Goal: Information Seeking & Learning: Learn about a topic

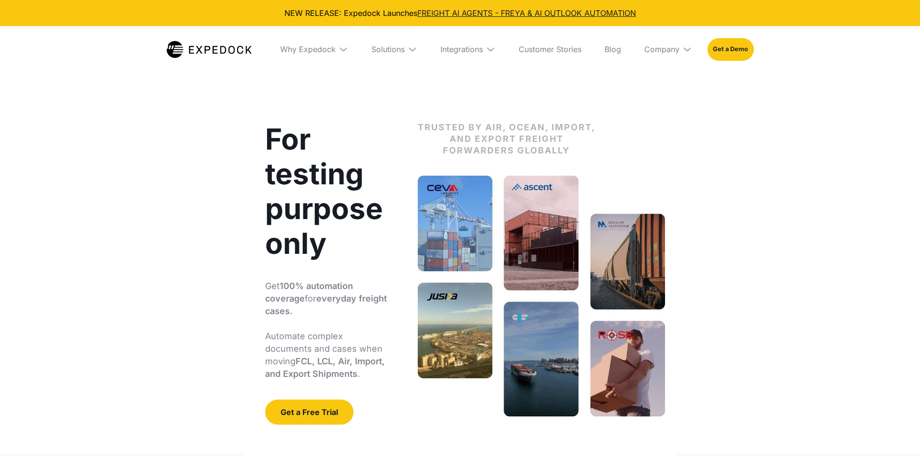
select select
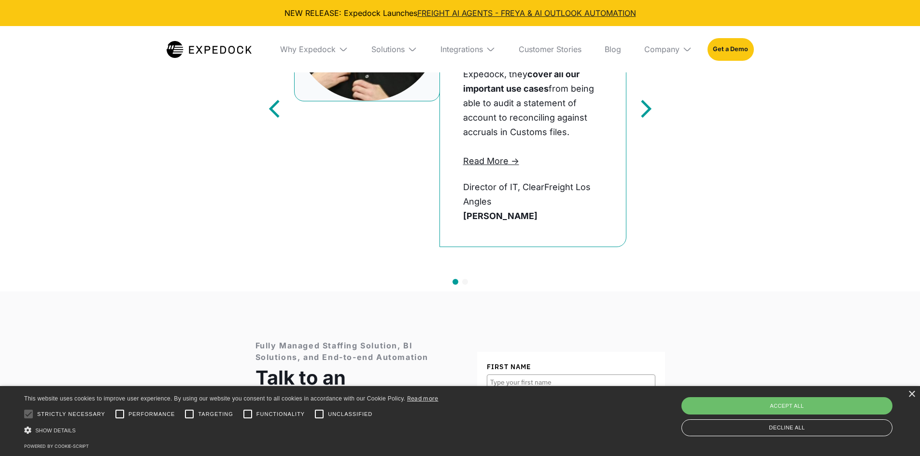
scroll to position [2101, 0]
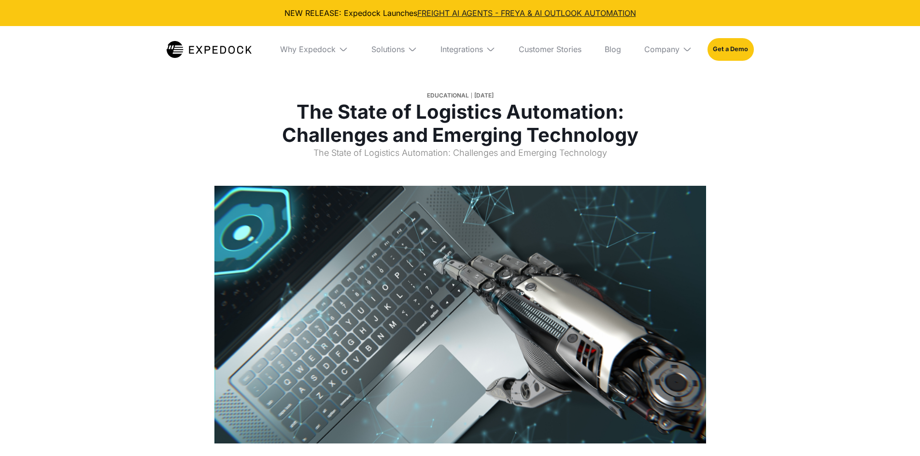
select select
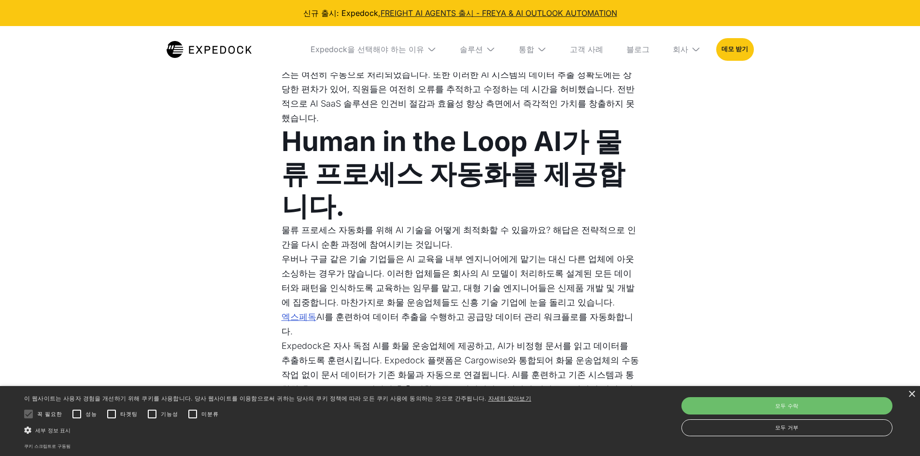
scroll to position [1068, 0]
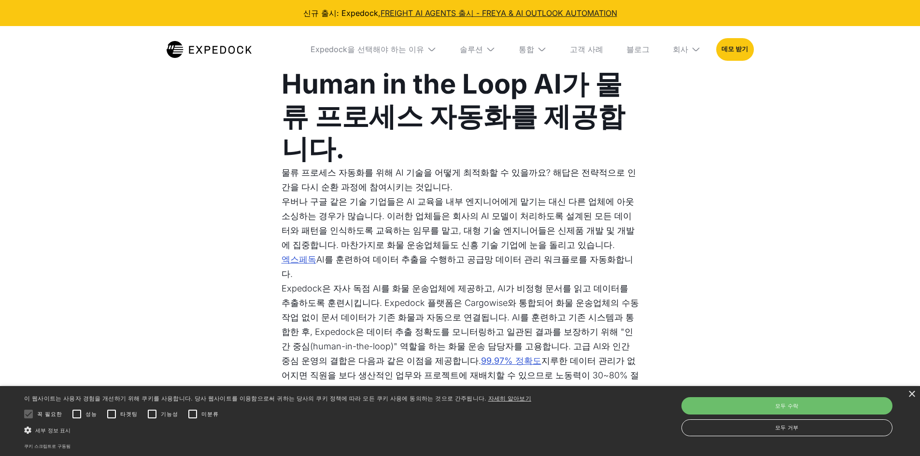
click at [481, 356] on font "99.97% 정확도" at bounding box center [511, 361] width 60 height 10
click at [583, 283] on font "Expedock은 자사 독점 AI를 화물 운송업체에 제공하고, AI가 비정형 문서를 읽고 데이터를 추출하도록 훈련시킵니다. Expedock 플…" at bounding box center [459, 324] width 357 height 83
click at [600, 281] on p "Expedock은 자사 독점 AI를 화물 운송업체에 제공하고, AI가 비정형 문서를 읽고 데이터를 추출하도록 훈련시킵니다. Expedock 플…" at bounding box center [459, 339] width 357 height 116
drag, startPoint x: 600, startPoint y: 221, endPoint x: 572, endPoint y: 210, distance: 30.8
click at [572, 281] on p "Expedock은 자사 독점 AI를 화물 운송업체에 제공하고, AI가 비정형 문서를 읽고 데이터를 추출하도록 훈련시킵니다. Expedock 플…" at bounding box center [459, 339] width 357 height 116
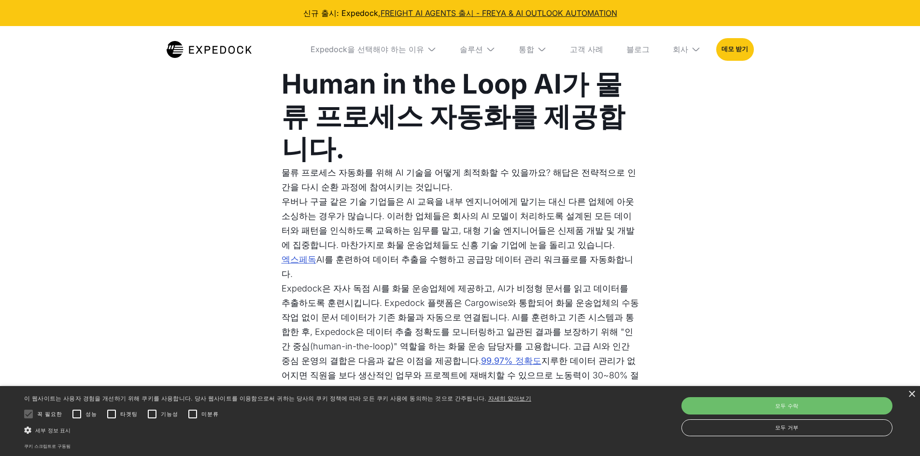
scroll to position [1116, 0]
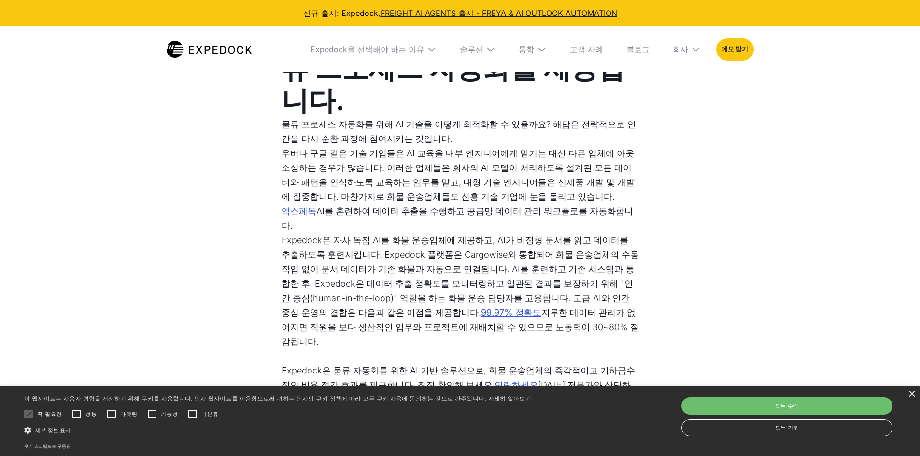
click at [551, 233] on p "Expedock은 자사 독점 AI를 화물 운송업체에 제공하고, AI가 비정형 문서를 읽고 데이터를 추출하도록 훈련시킵니다. Expedock 플…" at bounding box center [459, 291] width 357 height 116
click at [316, 206] on font "엑스페독" at bounding box center [298, 211] width 35 height 10
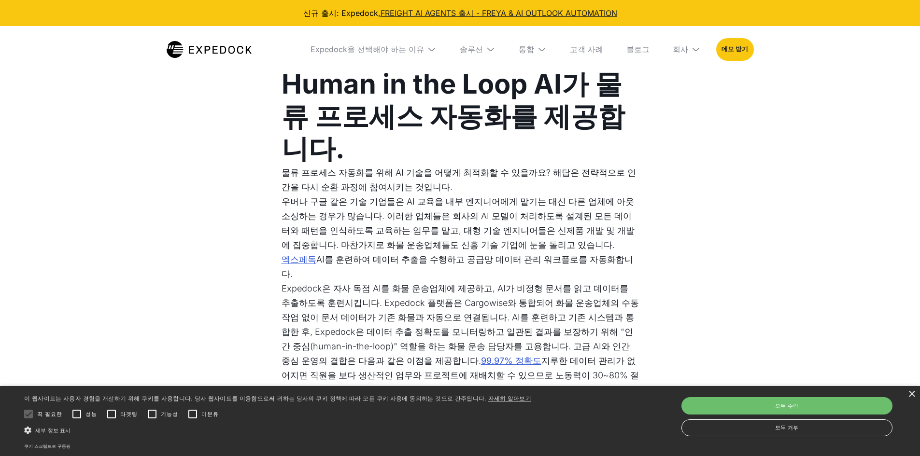
click at [316, 254] on font "엑스페독" at bounding box center [298, 259] width 35 height 10
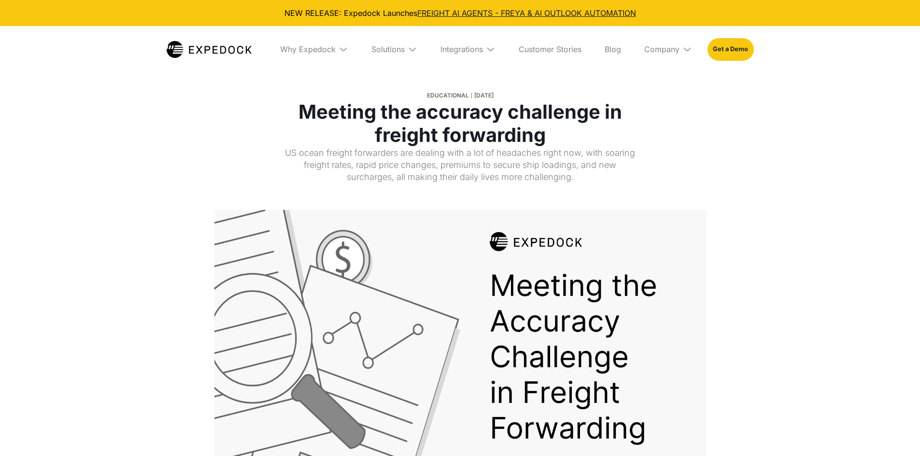
select select
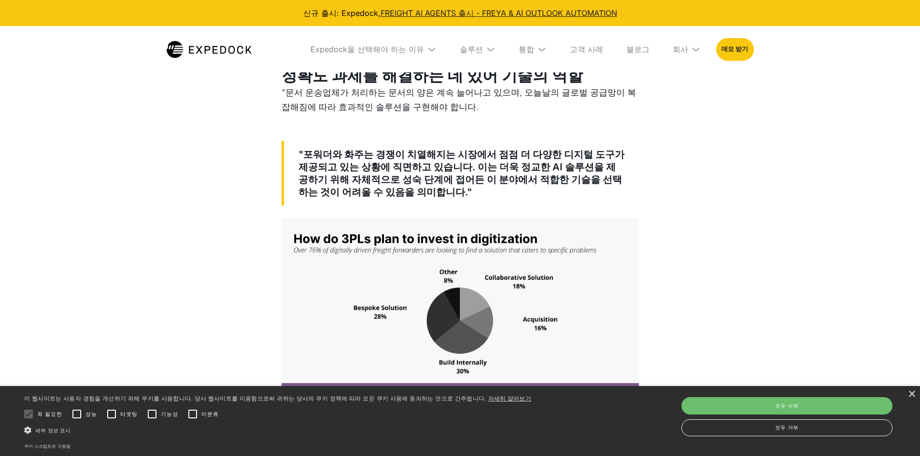
scroll to position [749, 0]
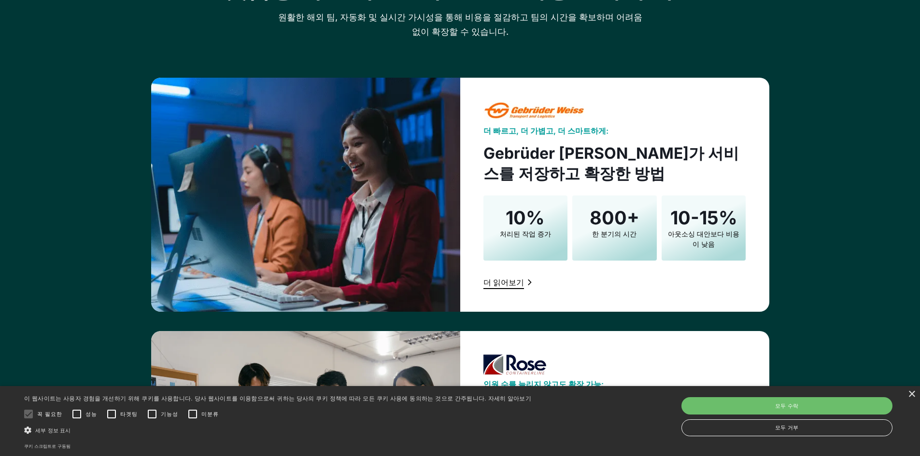
scroll to position [1350, 0]
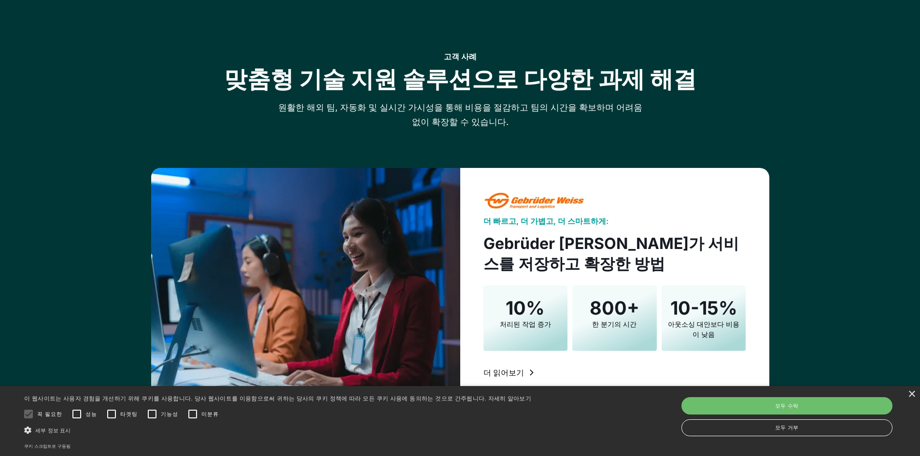
click at [508, 368] on font "더 읽어보기" at bounding box center [503, 373] width 41 height 10
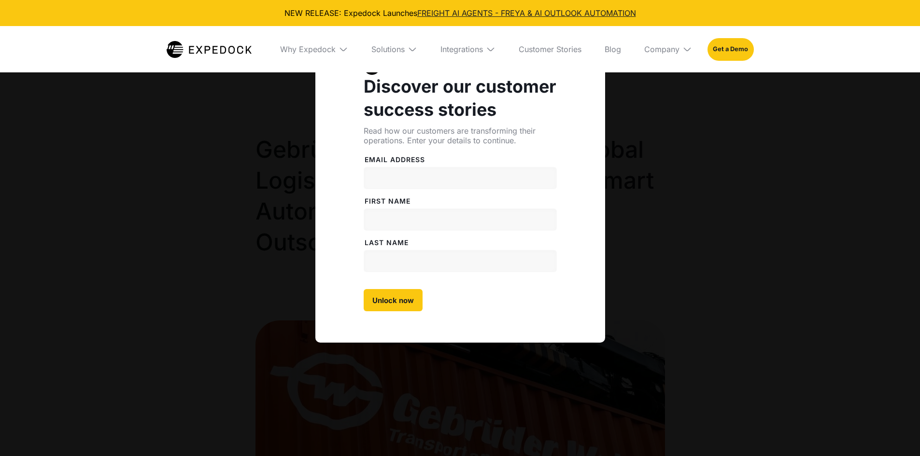
select select
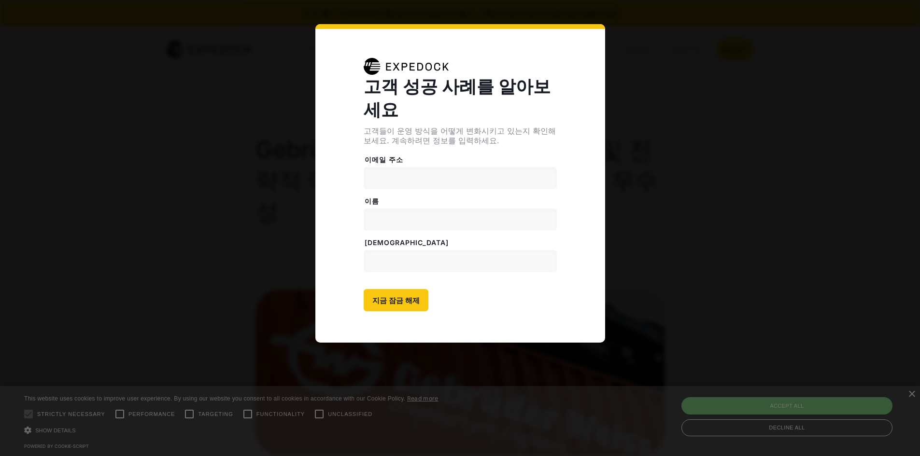
click at [705, 169] on div "고객 성공 사례를 알아보세요 고객들이 운영 방식을 어떻게 변화시키고 있는지 확인해 보세요. 계속하려면 정보를 입력하세요. 이메일 주소 Memb…" at bounding box center [460, 228] width 920 height 456
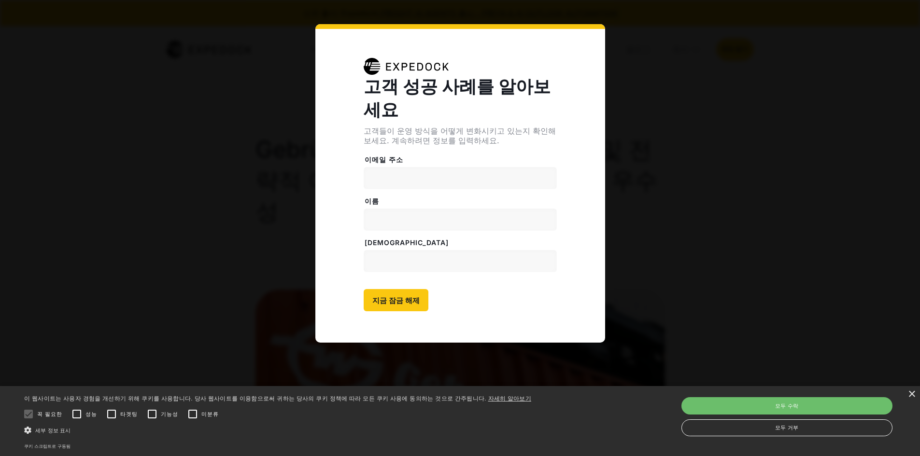
click at [731, 176] on div "고객 성공 사례를 알아보세요 고객들이 운영 방식을 어떻게 변화시키고 있는지 확인해 보세요. 계속하려면 정보를 입력하세요. 이메일 주소 Memb…" at bounding box center [460, 228] width 920 height 456
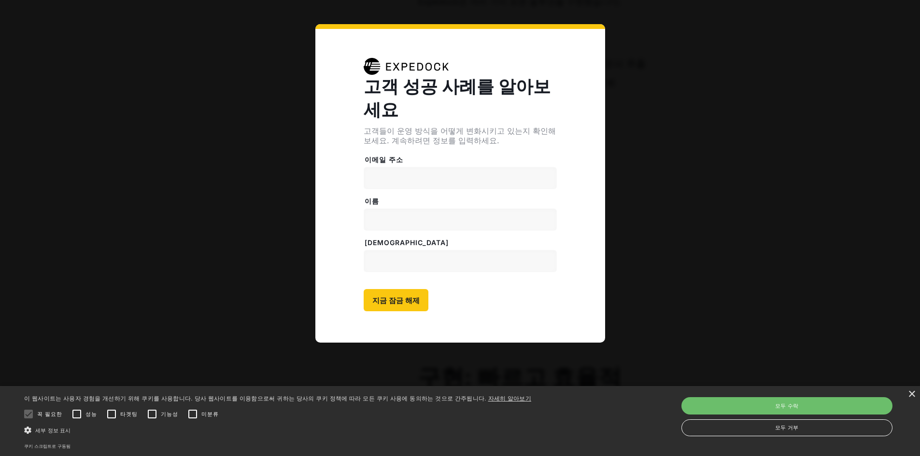
scroll to position [1352, 0]
click at [912, 394] on font "×" at bounding box center [912, 393] width 8 height 15
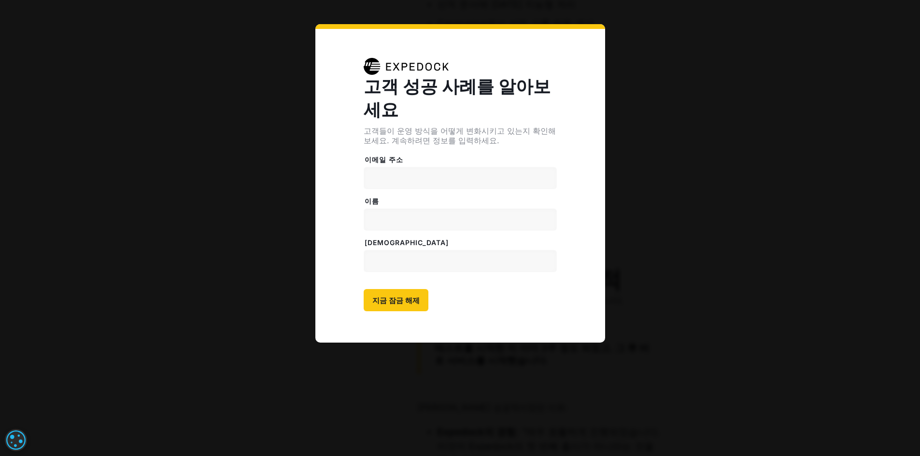
click at [711, 67] on div "고객 성공 사례를 알아보세요 고객들이 운영 방식을 어떻게 변화시키고 있는지 확인해 보세요. 계속하려면 정보를 입력하세요. 이메일 주소 Memb…" at bounding box center [460, 228] width 920 height 456
click at [716, 117] on div "고객 성공 사례를 알아보세요 고객들이 운영 방식을 어떻게 변화시키고 있는지 확인해 보세요. 계속하려면 정보를 입력하세요. 이메일 주소 Memb…" at bounding box center [460, 228] width 920 height 456
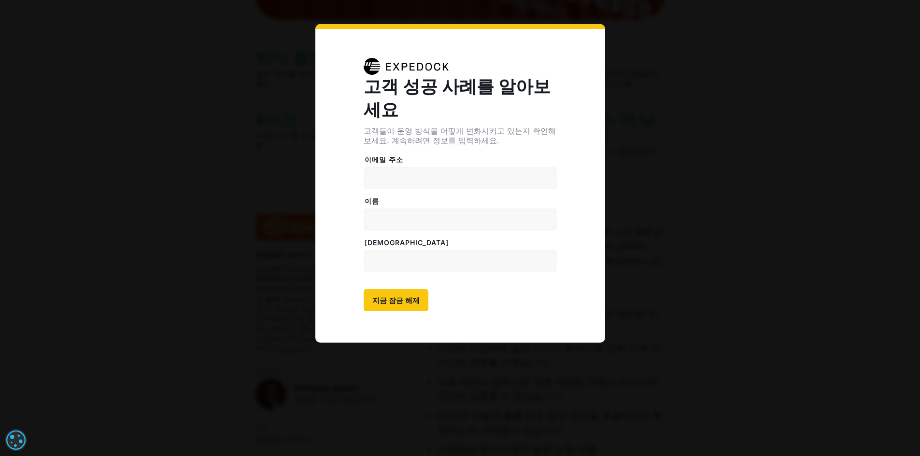
scroll to position [435, 0]
click at [408, 305] on input "지금 잠금 해제" at bounding box center [396, 300] width 65 height 22
click at [618, 229] on div "고객 성공 사례를 알아보세요 고객들이 운영 방식을 어떻게 변화시키고 있는지 확인해 보세요. 계속하려면 정보를 입력하세요. 이메일 주소 Memb…" at bounding box center [460, 228] width 920 height 456
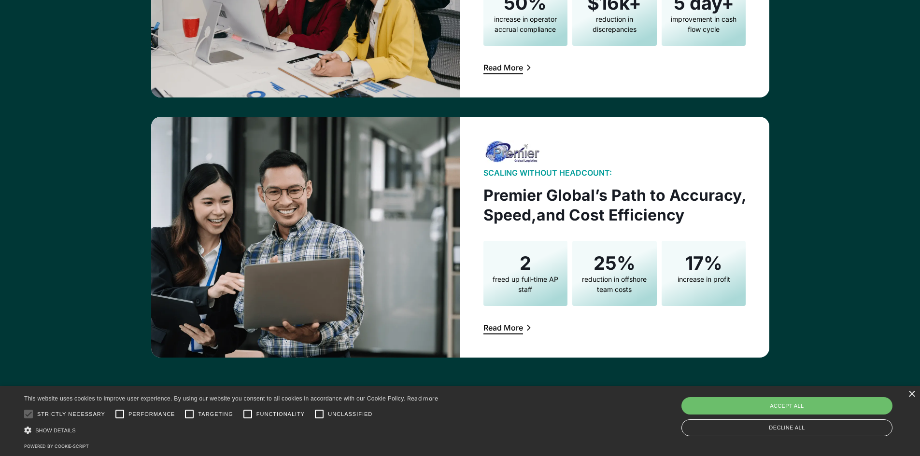
scroll to position [1835, 0]
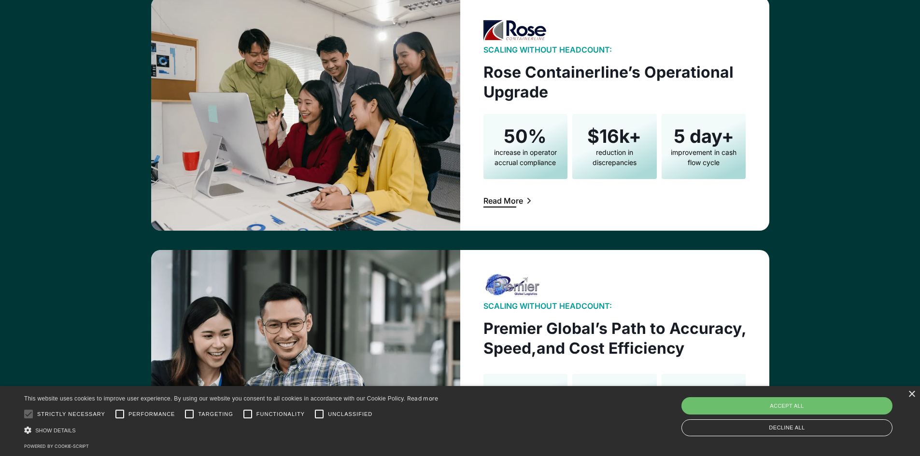
click at [492, 198] on div "Read More" at bounding box center [503, 201] width 40 height 8
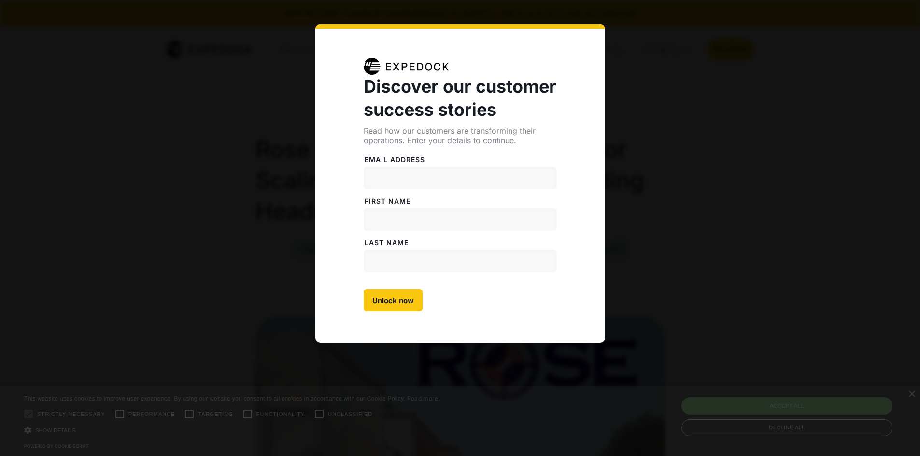
select select
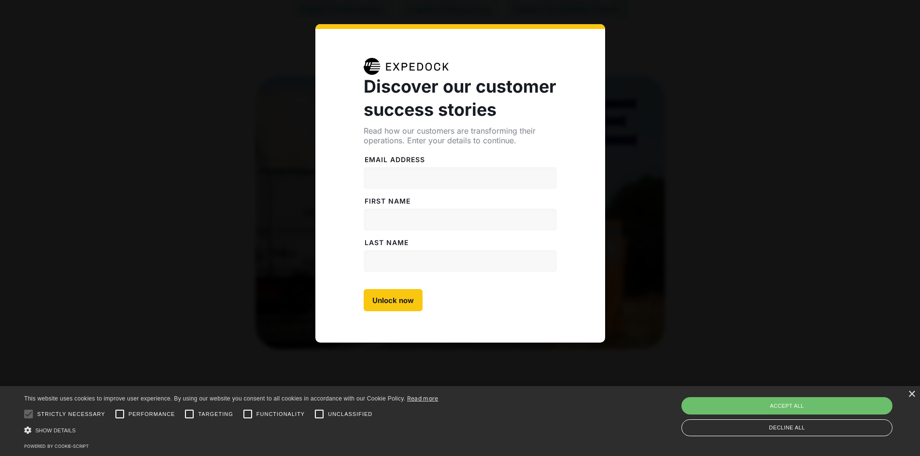
scroll to position [386, 0]
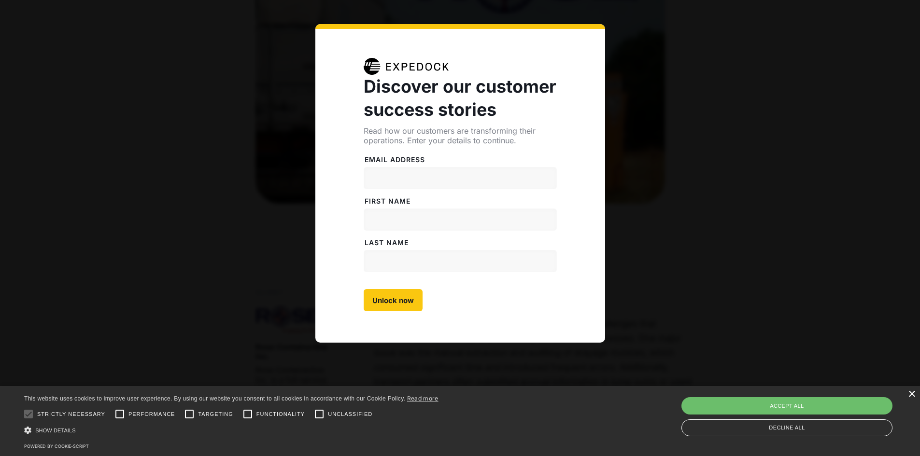
click at [914, 394] on div "×" at bounding box center [911, 394] width 7 height 7
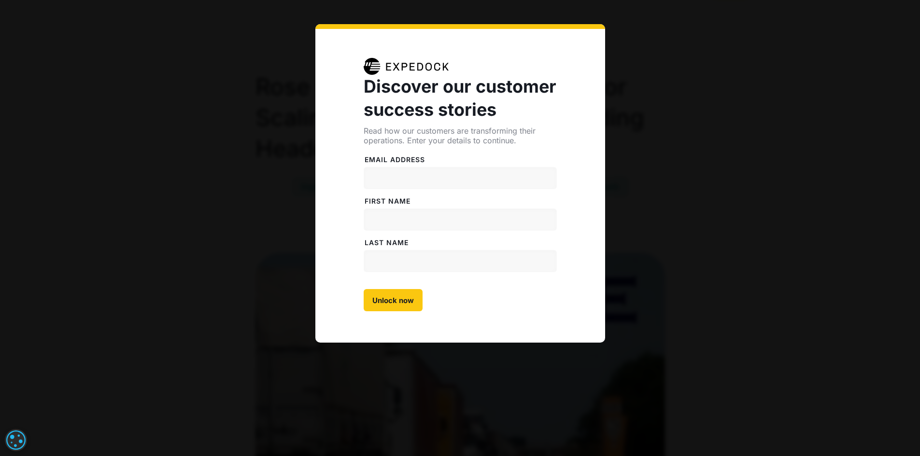
scroll to position [0, 0]
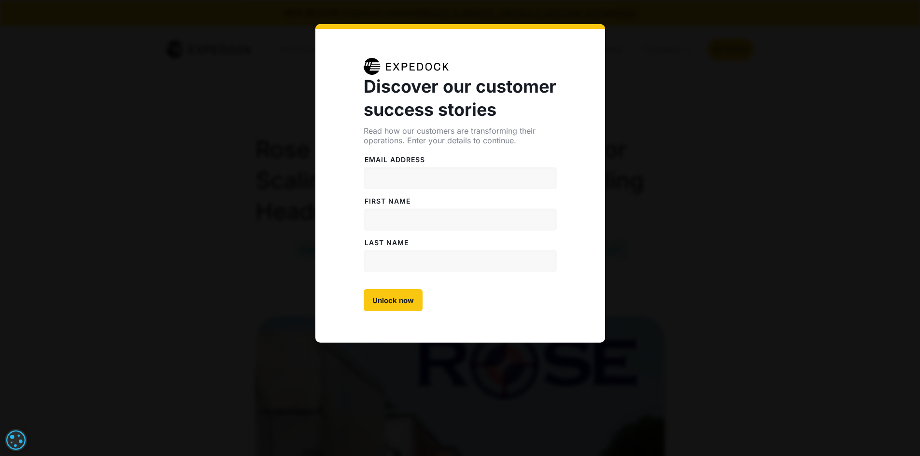
click at [851, 230] on div "Discover our customer success stories Read how our customers are transforming t…" at bounding box center [460, 228] width 920 height 456
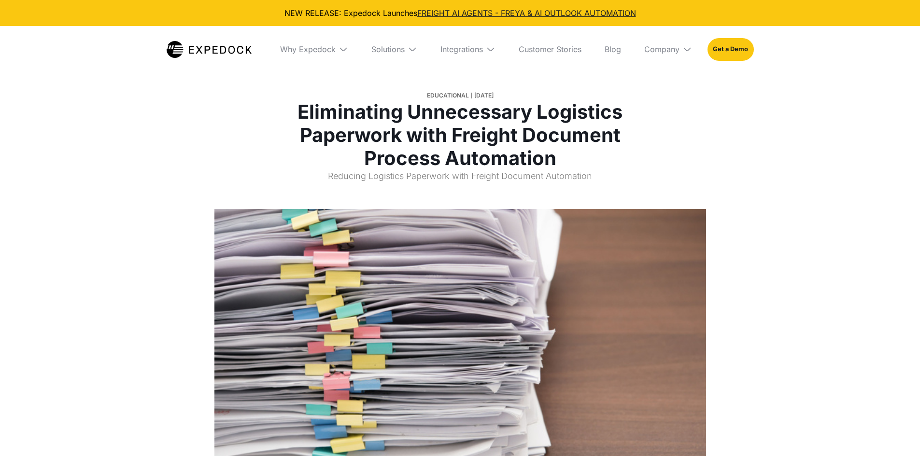
select select
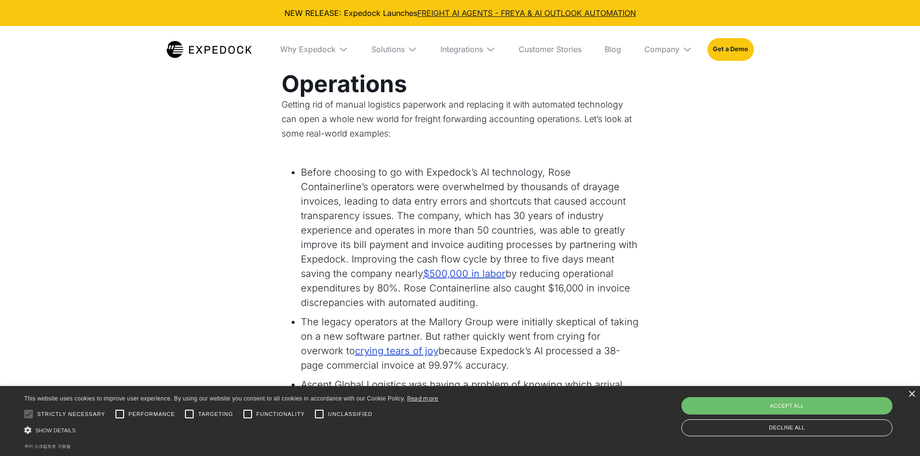
scroll to position [2035, 0]
